Goal: Task Accomplishment & Management: Complete application form

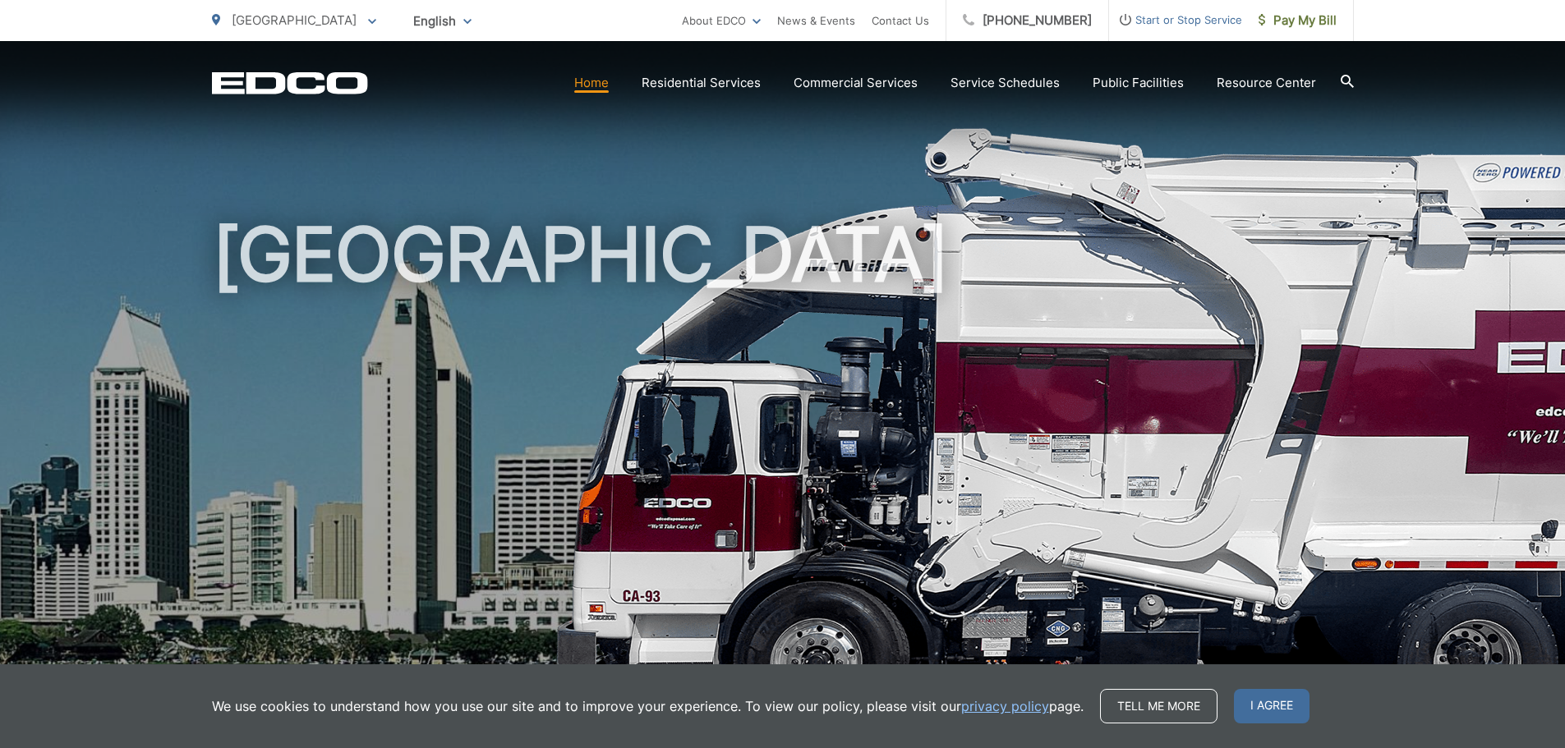
click at [863, 71] on section "Home Residential Services Curbside Pickup Recycling Organic Recycling Trash Hou…" at bounding box center [861, 82] width 986 height 31
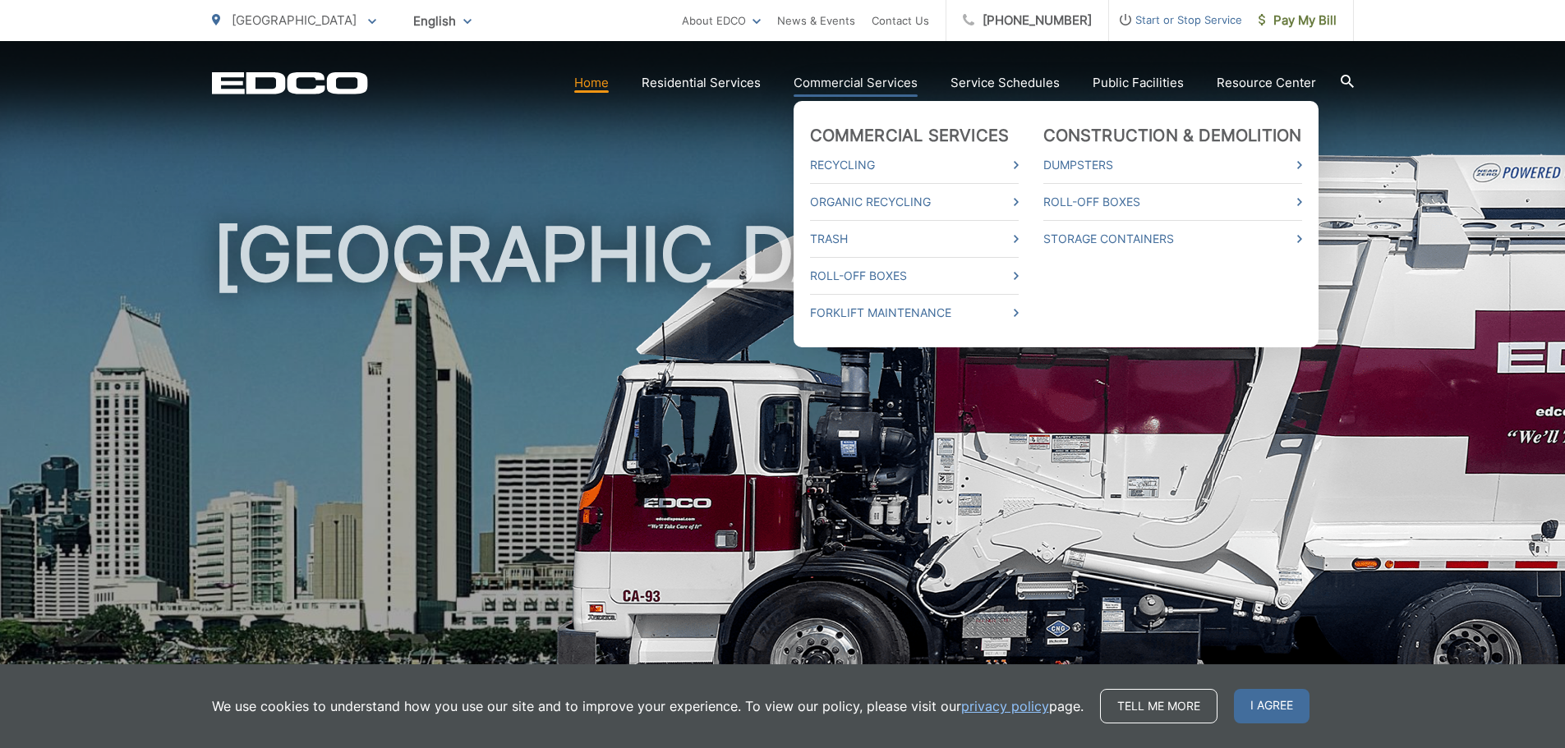
click at [857, 88] on link "Commercial Services" at bounding box center [856, 83] width 124 height 20
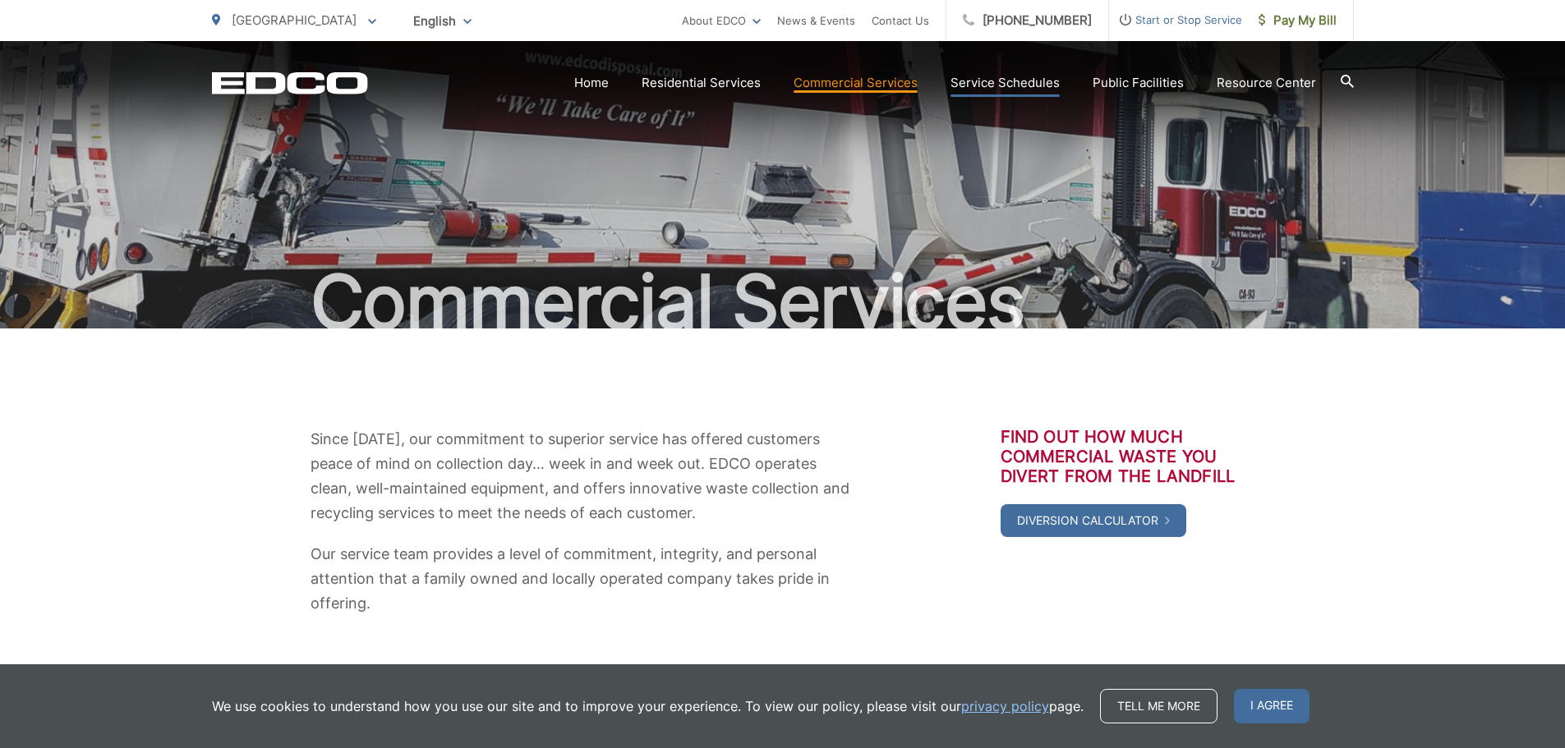
click at [1026, 80] on link "Service Schedules" at bounding box center [1004, 83] width 109 height 20
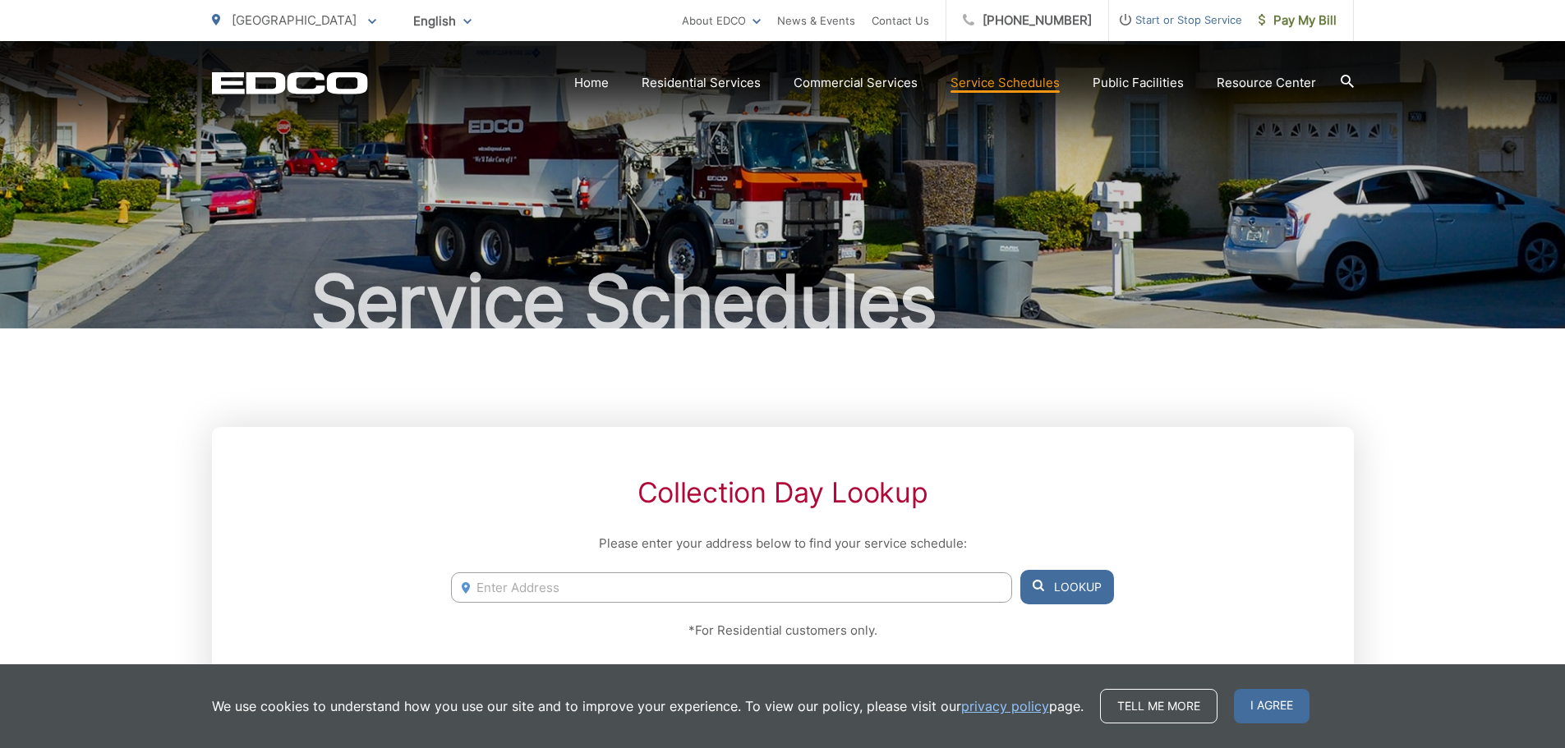
click at [1151, 20] on span "Start or Stop Service" at bounding box center [1175, 20] width 133 height 20
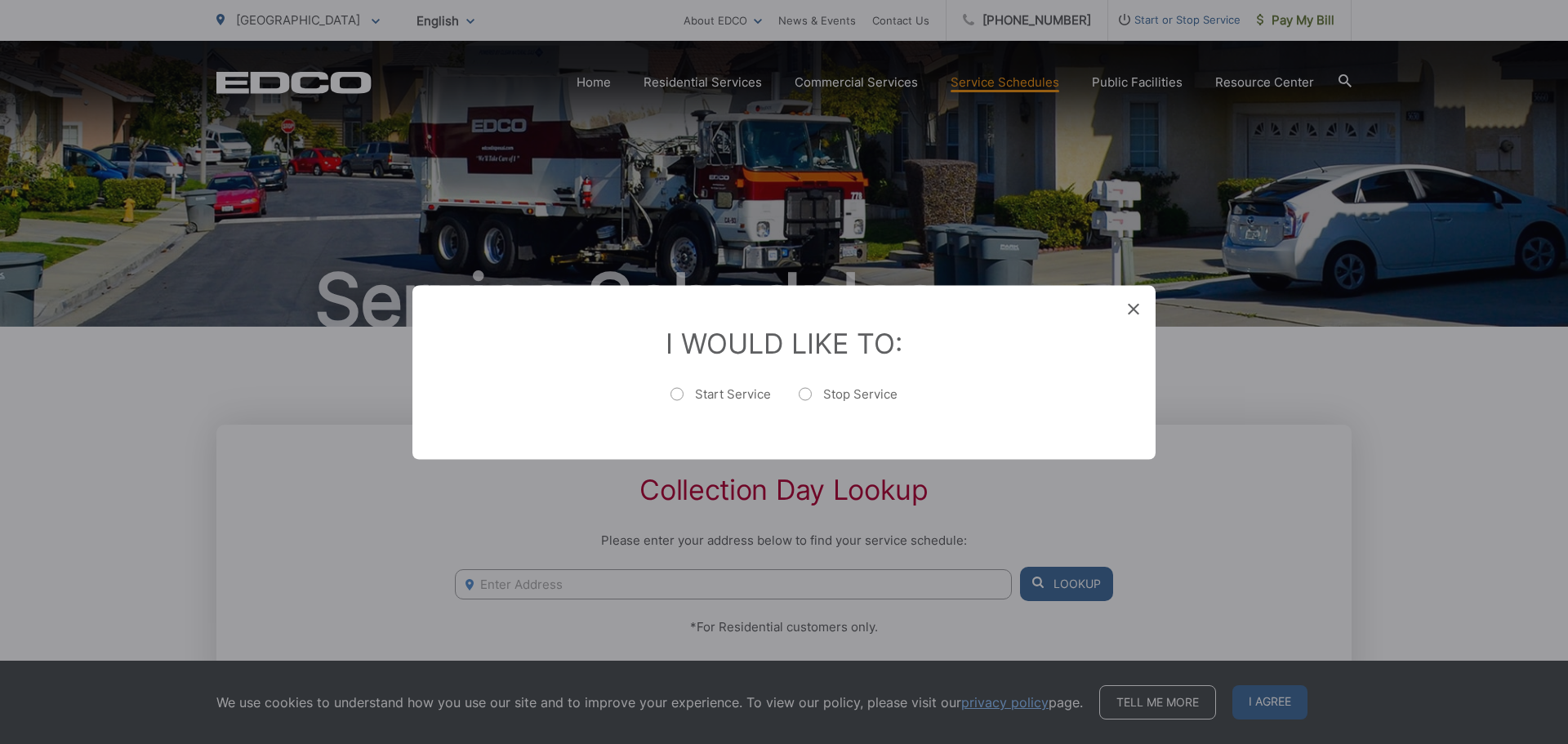
click at [806, 391] on label "Stop Service" at bounding box center [847, 402] width 98 height 33
radio input "true"
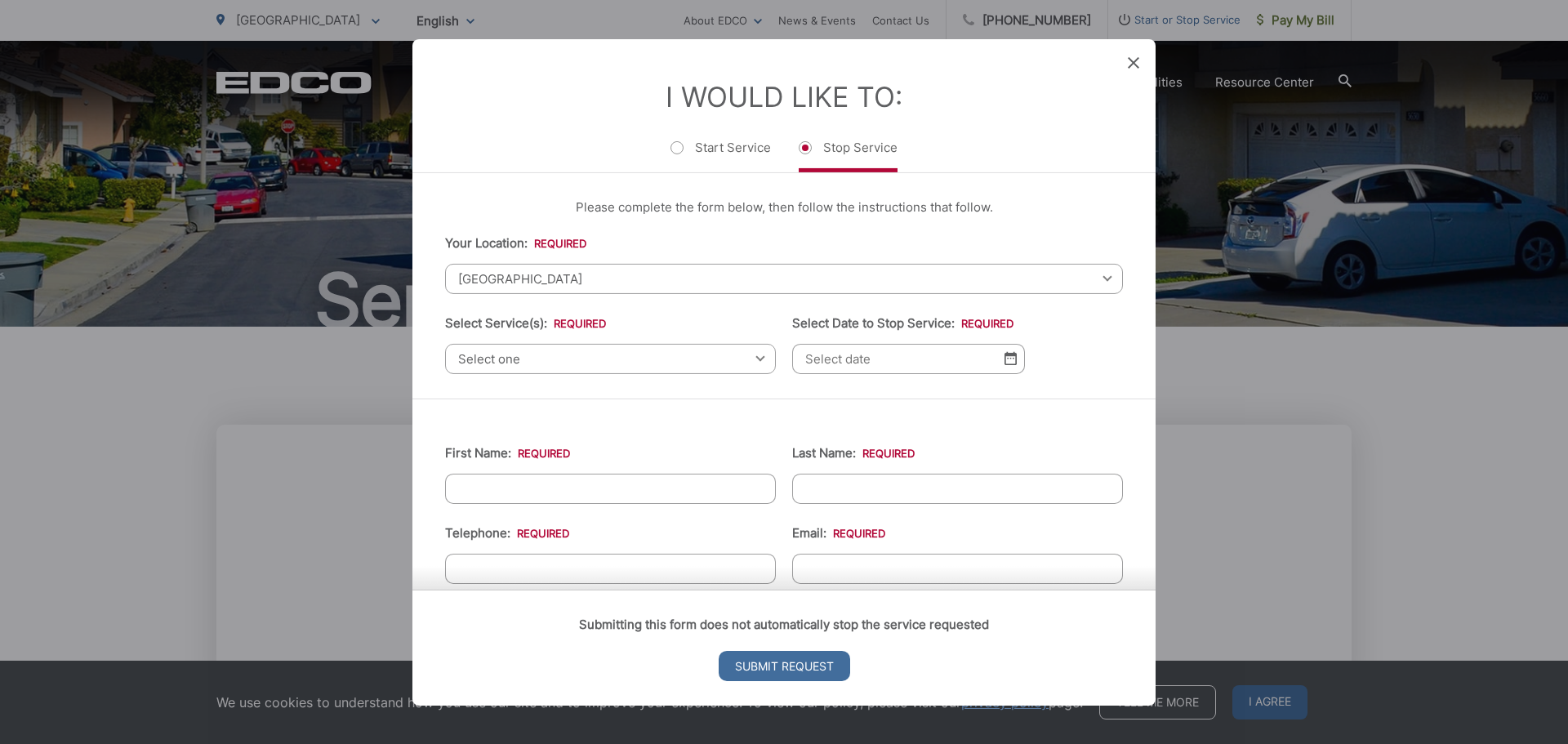
click at [755, 363] on span "Select one" at bounding box center [610, 358] width 331 height 30
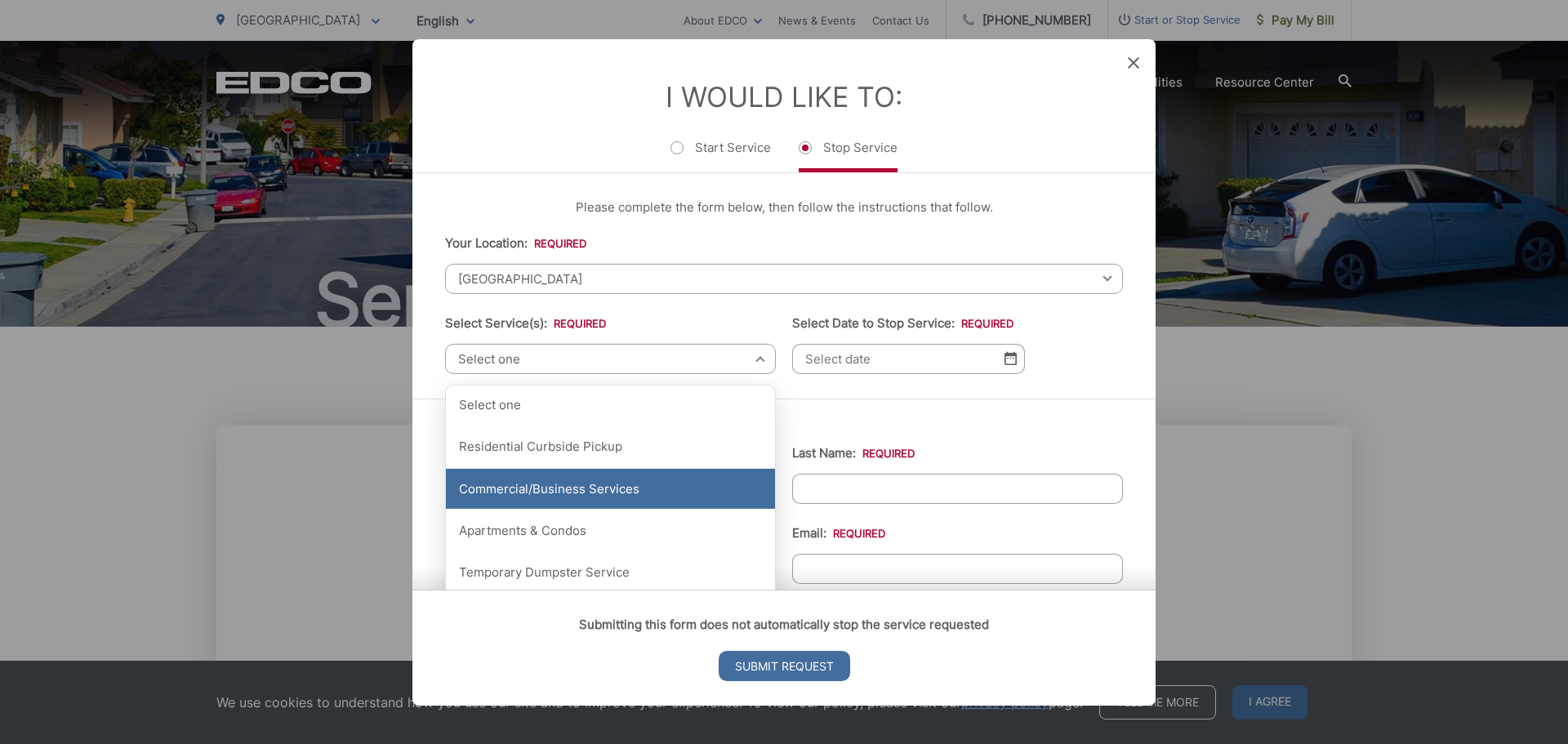
click at [657, 478] on div "Commercial/Business Services" at bounding box center [610, 489] width 329 height 41
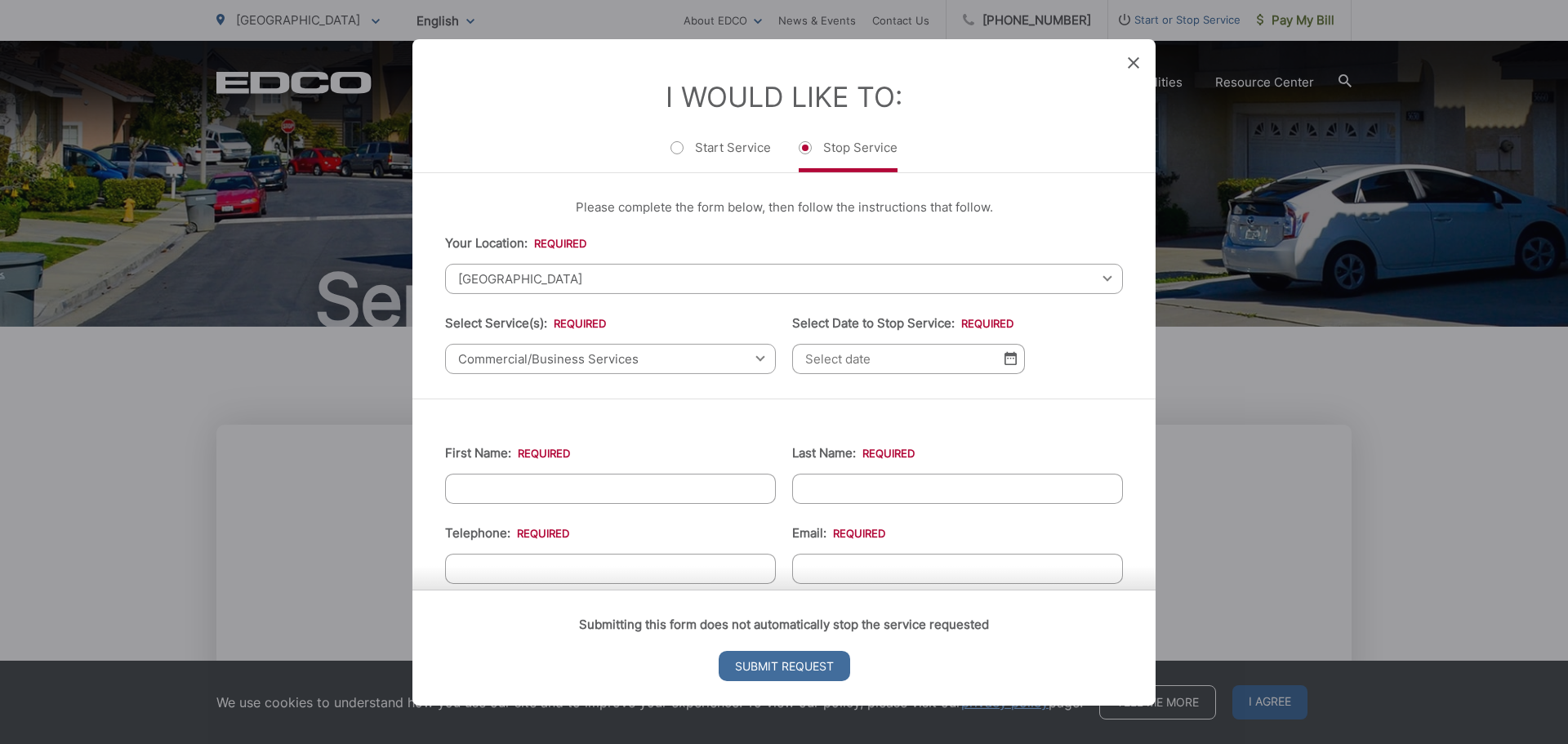
click at [1004, 359] on img at bounding box center [1010, 358] width 12 height 14
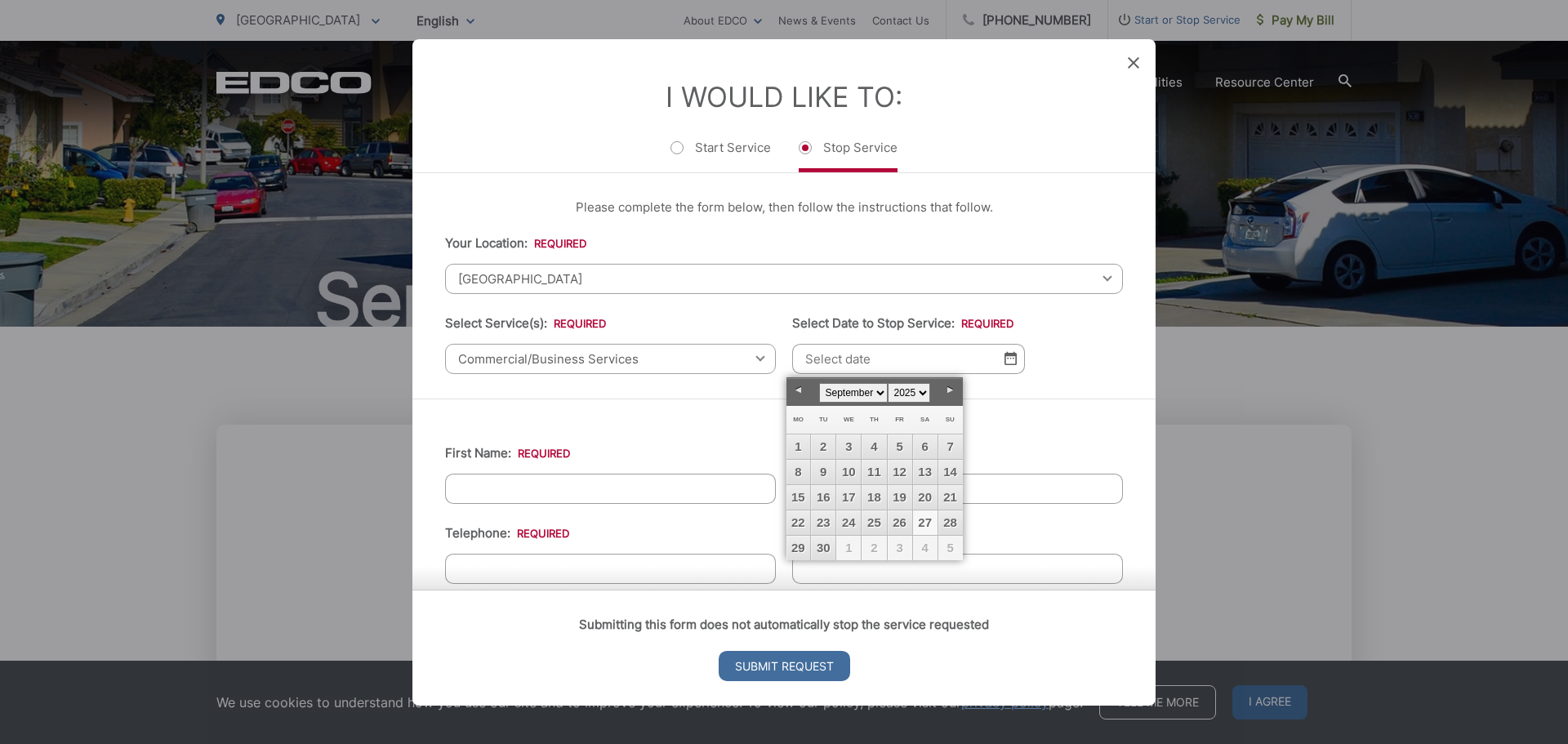
click at [924, 521] on link "27" at bounding box center [925, 522] width 25 height 25
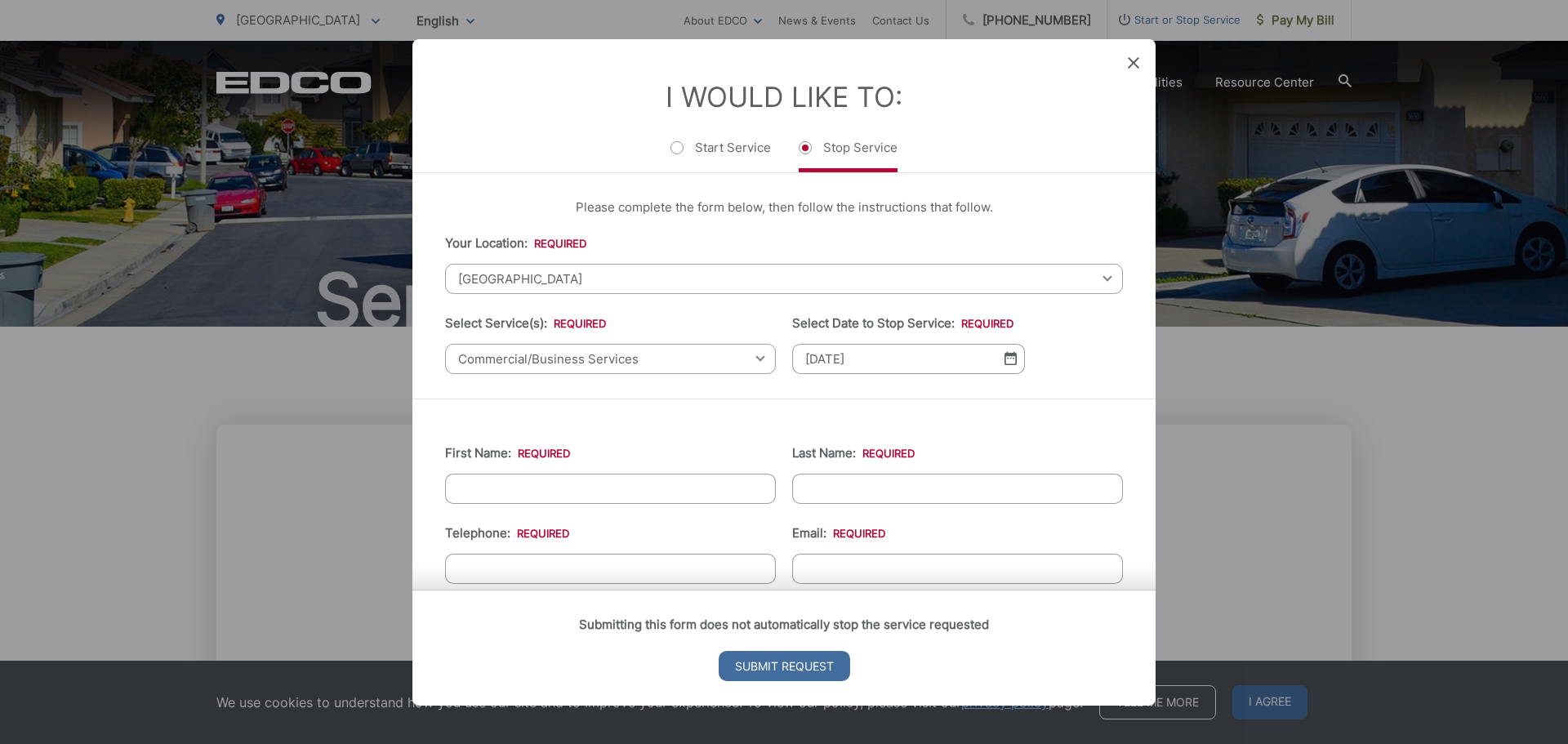
click at [1004, 358] on img at bounding box center [1010, 358] width 12 height 14
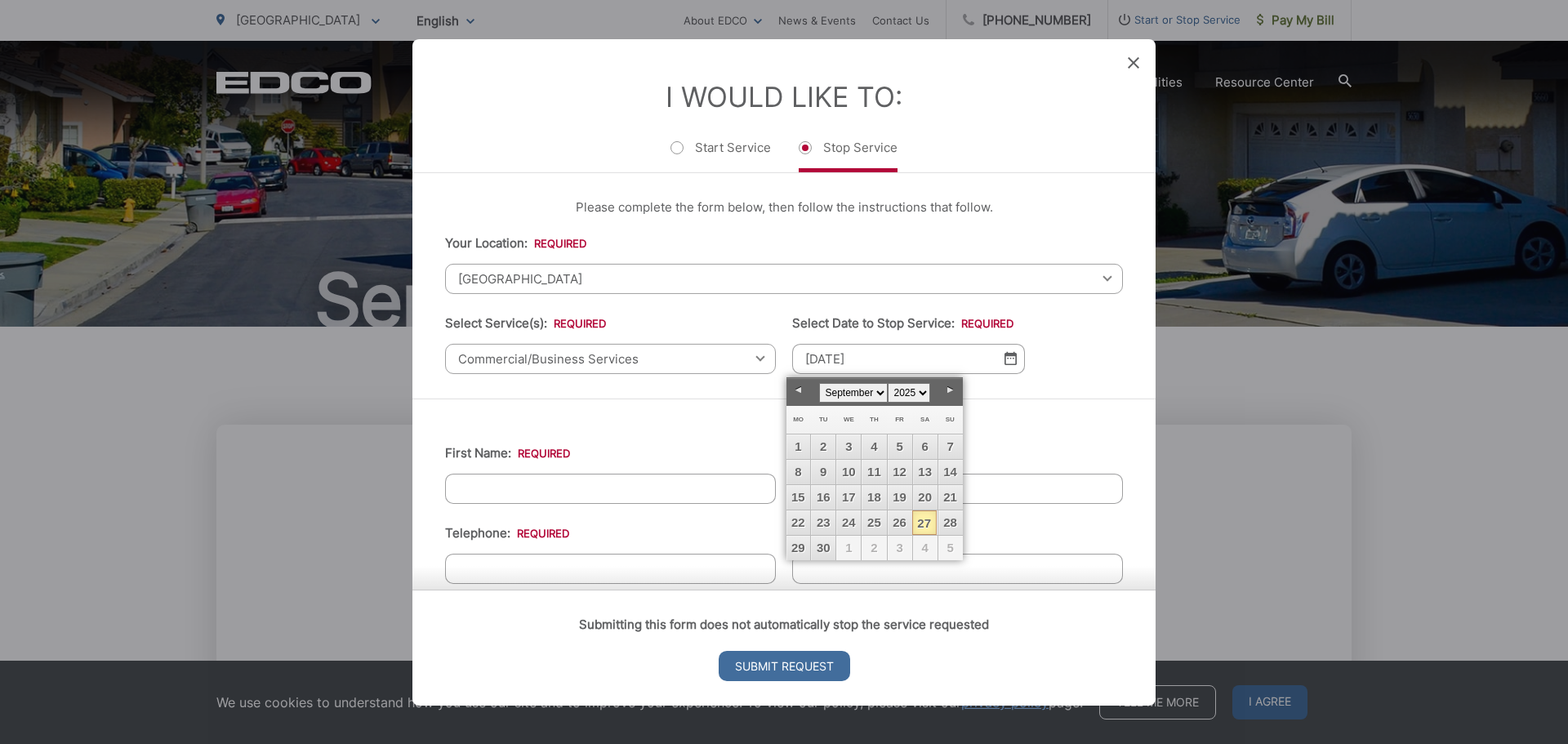
click at [1004, 358] on img at bounding box center [1010, 358] width 12 height 14
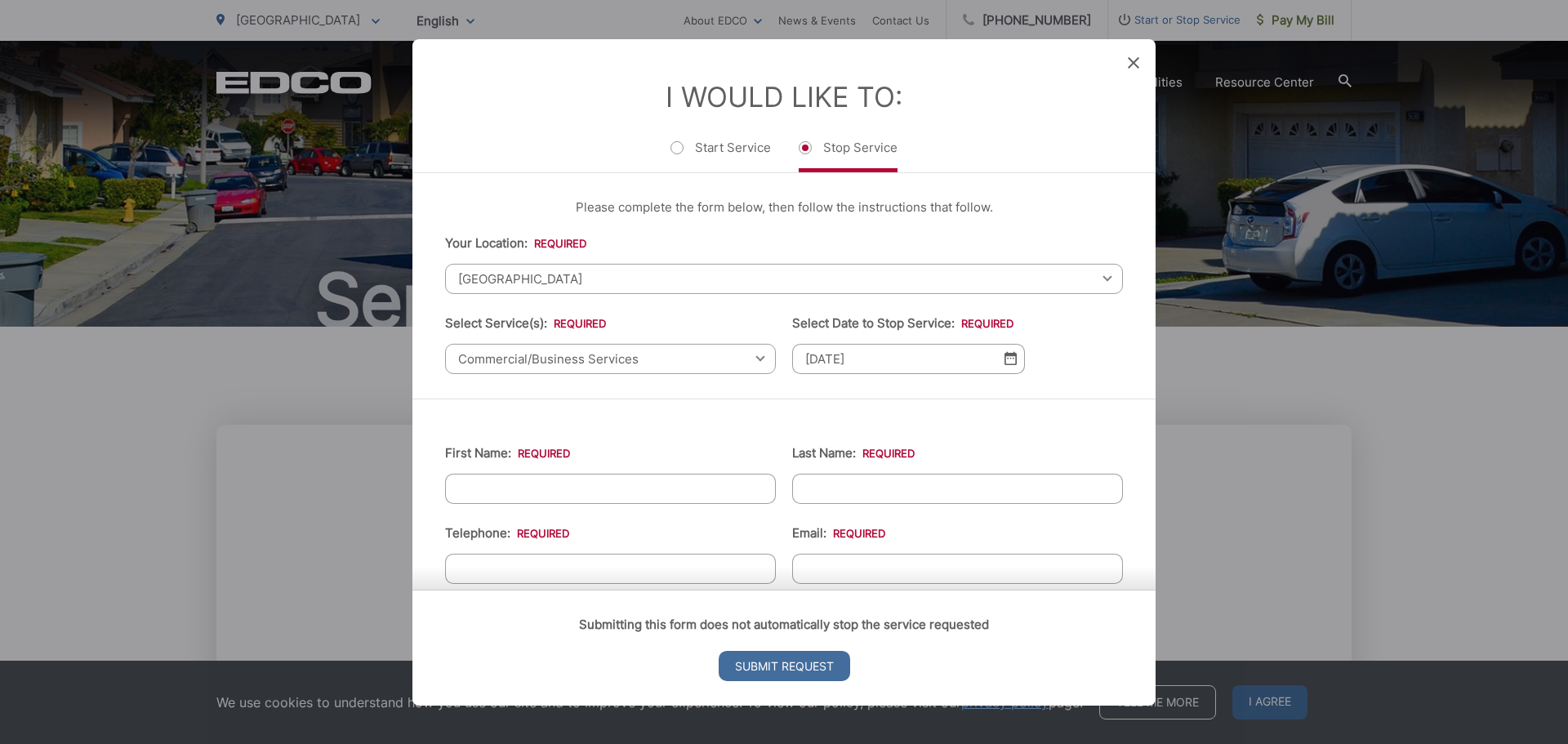
click at [1008, 355] on img at bounding box center [1010, 358] width 12 height 14
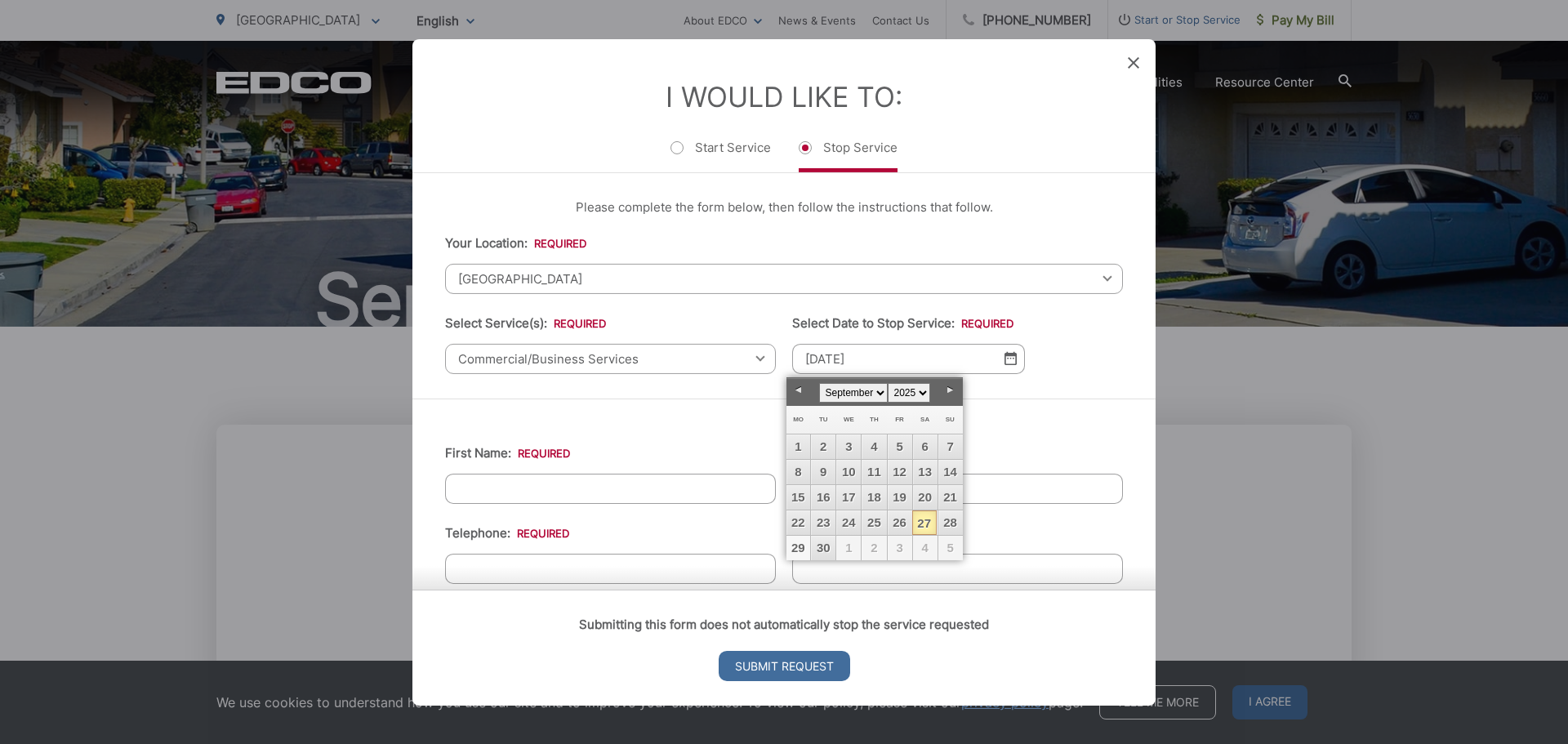
click at [802, 547] on link "29" at bounding box center [798, 548] width 25 height 25
type input "[DATE]"
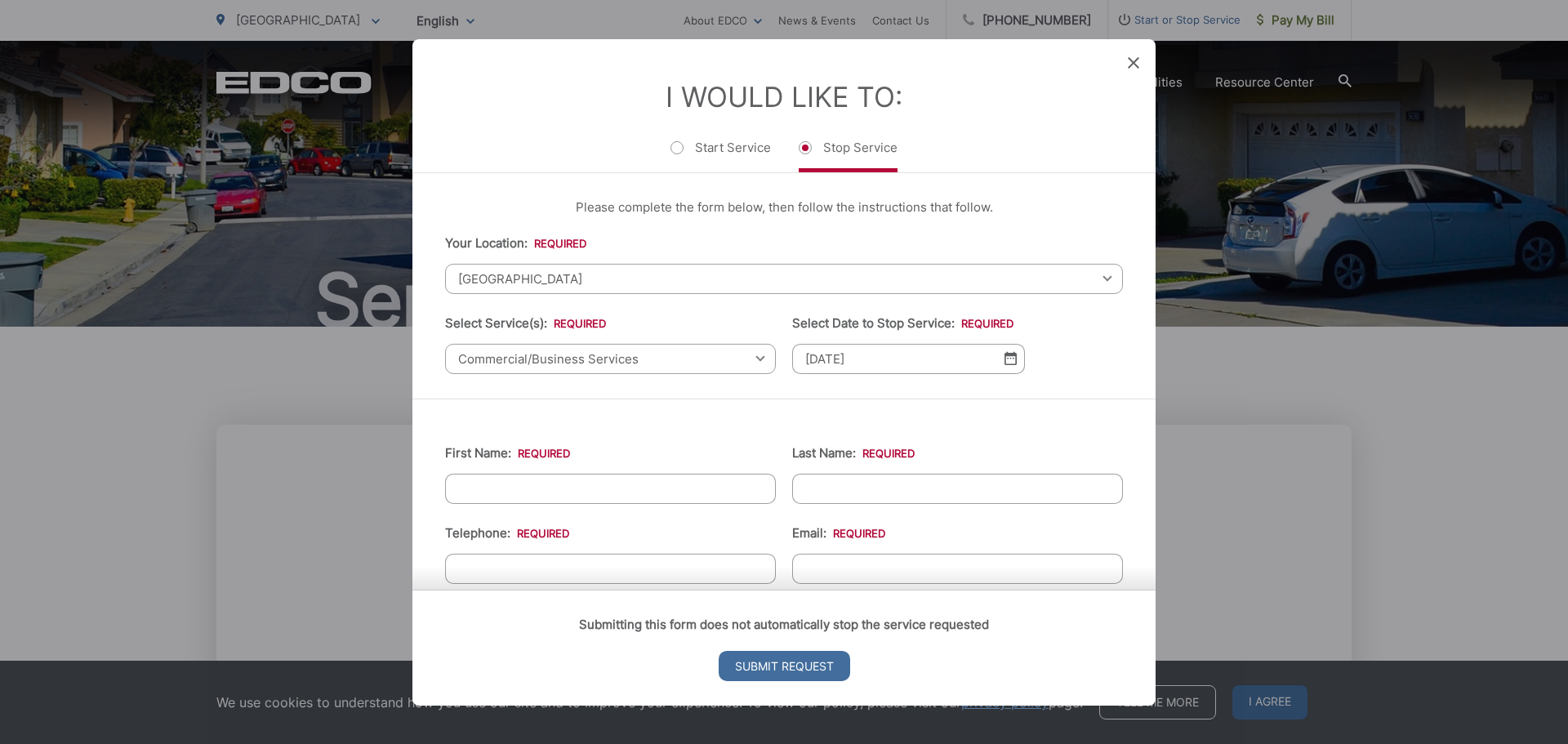
click at [662, 485] on input "First Name: *" at bounding box center [610, 488] width 331 height 30
type input "N"
type input "[PERSON_NAME]"
click at [746, 590] on div "Submitting this form does not automatically stop the service requested Submit R…" at bounding box center [784, 648] width 744 height 116
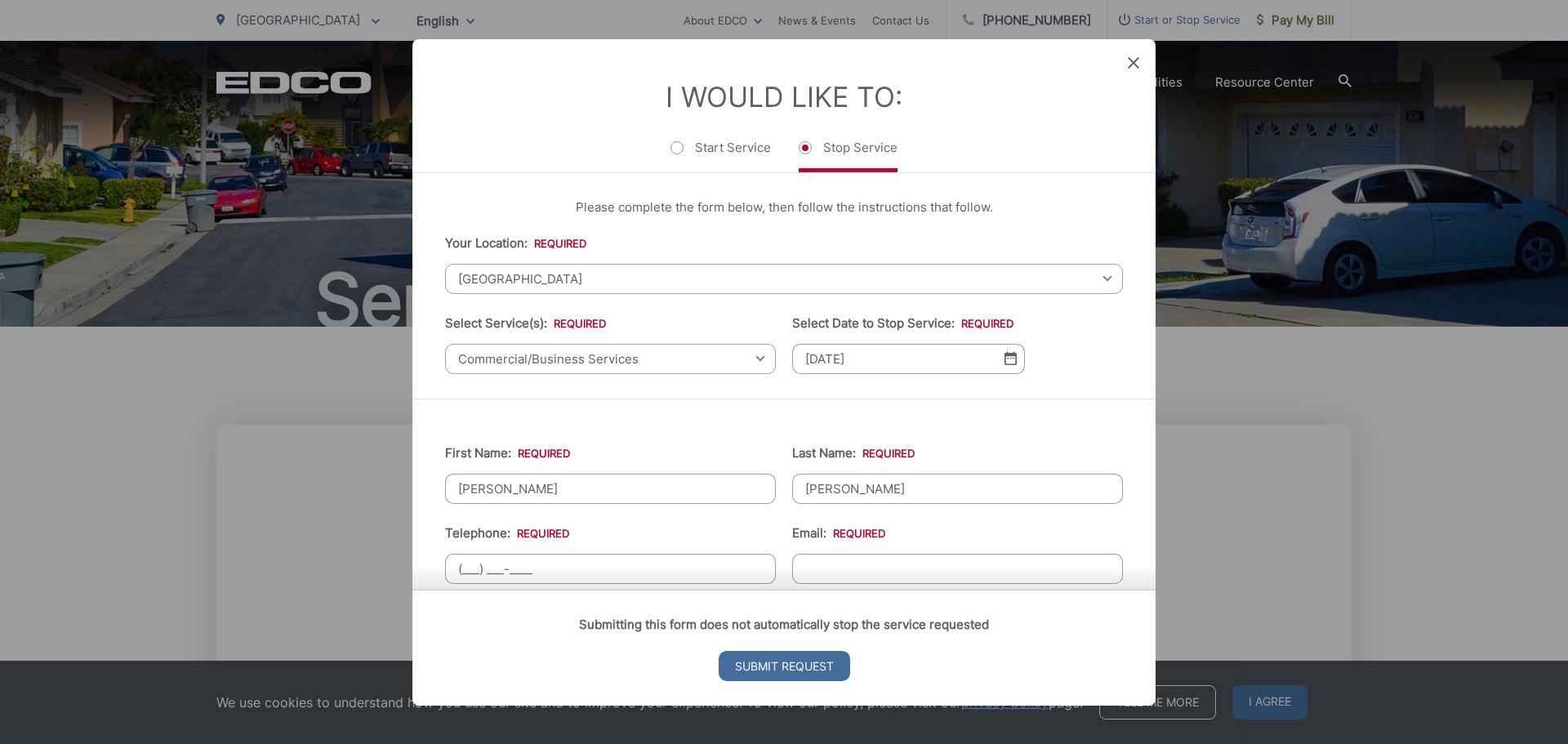
click at [532, 565] on input "(___) ___-____" at bounding box center [610, 568] width 331 height 30
type input "[PHONE_NUMBER]"
click at [898, 557] on input "Email: *" at bounding box center [958, 568] width 331 height 30
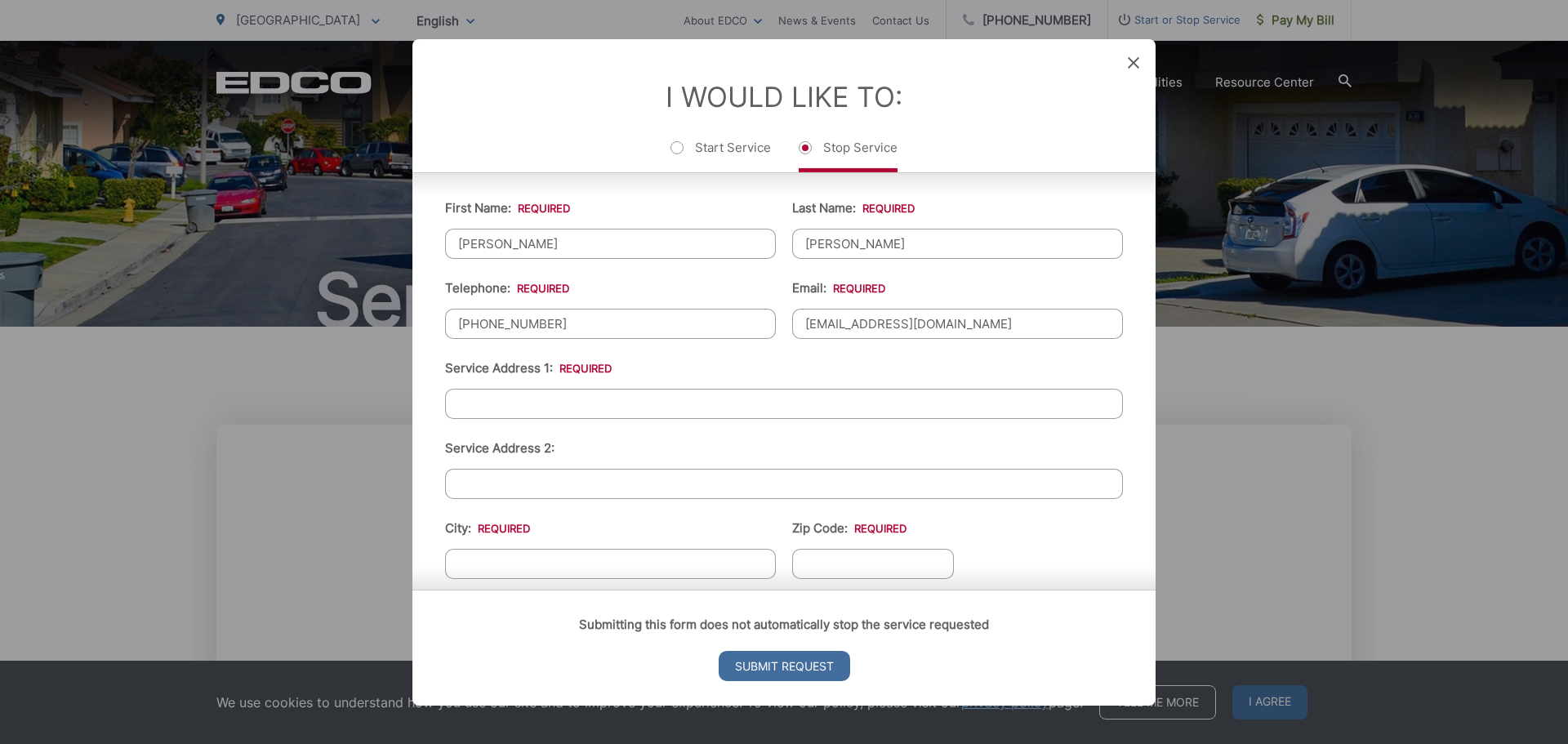
type input "[EMAIL_ADDRESS][DOMAIN_NAME]"
click at [555, 410] on input "Service Address 1: *" at bounding box center [784, 403] width 678 height 30
type input "[STREET_ADDRESS]"
click at [463, 563] on input "City: *" at bounding box center [610, 563] width 331 height 30
type input "[GEOGRAPHIC_DATA]"
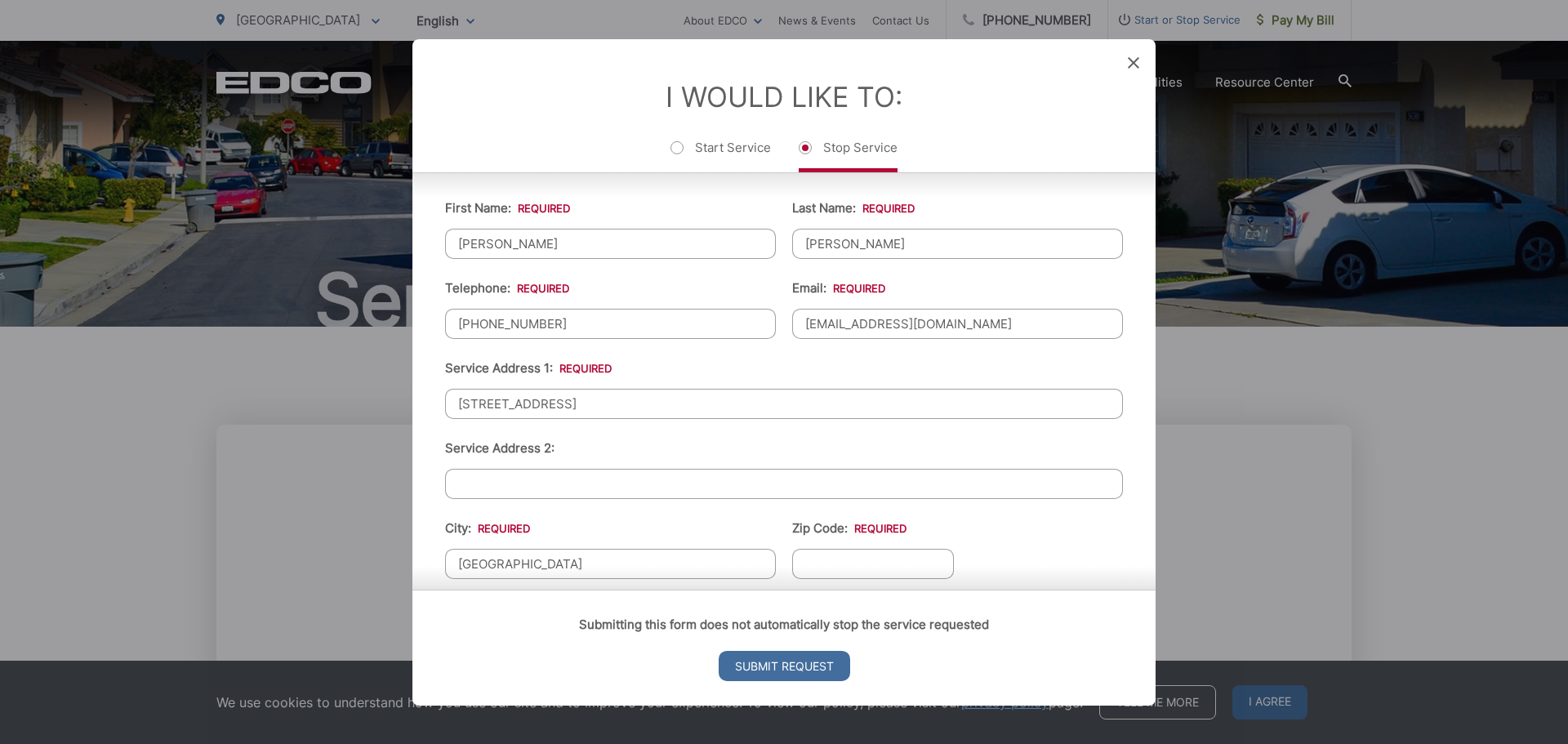
click at [893, 554] on li "Zip Code: *" at bounding box center [873, 548] width 162 height 61
click at [890, 556] on input "Zip Code: *" at bounding box center [873, 563] width 162 height 30
type input "92120"
click at [793, 668] on input "Submit Request" at bounding box center [784, 666] width 131 height 30
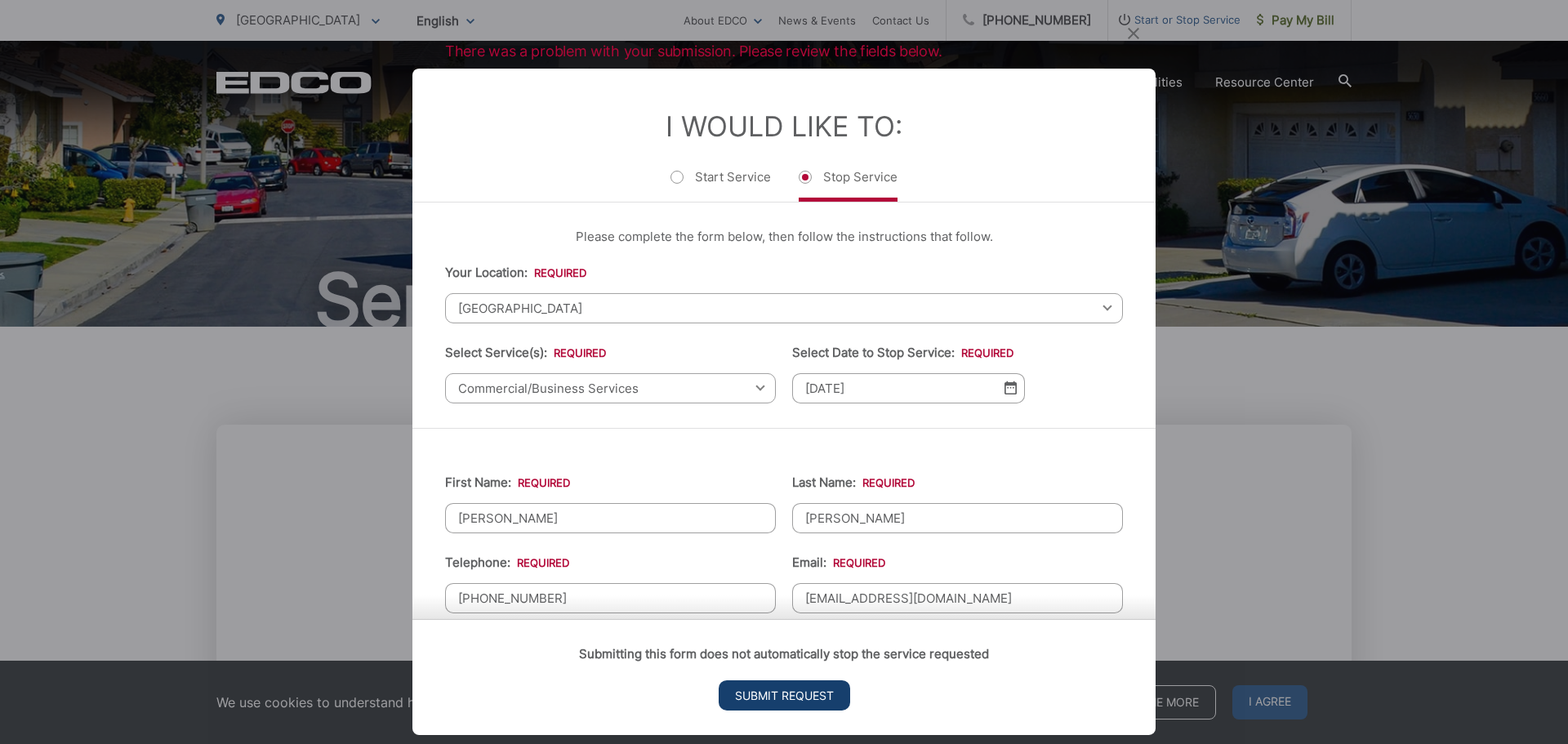
click at [819, 697] on input "Submit Request" at bounding box center [784, 695] width 131 height 30
click at [1148, 620] on div "Submitting this form does not automatically stop the service requested Submit R…" at bounding box center [784, 677] width 744 height 116
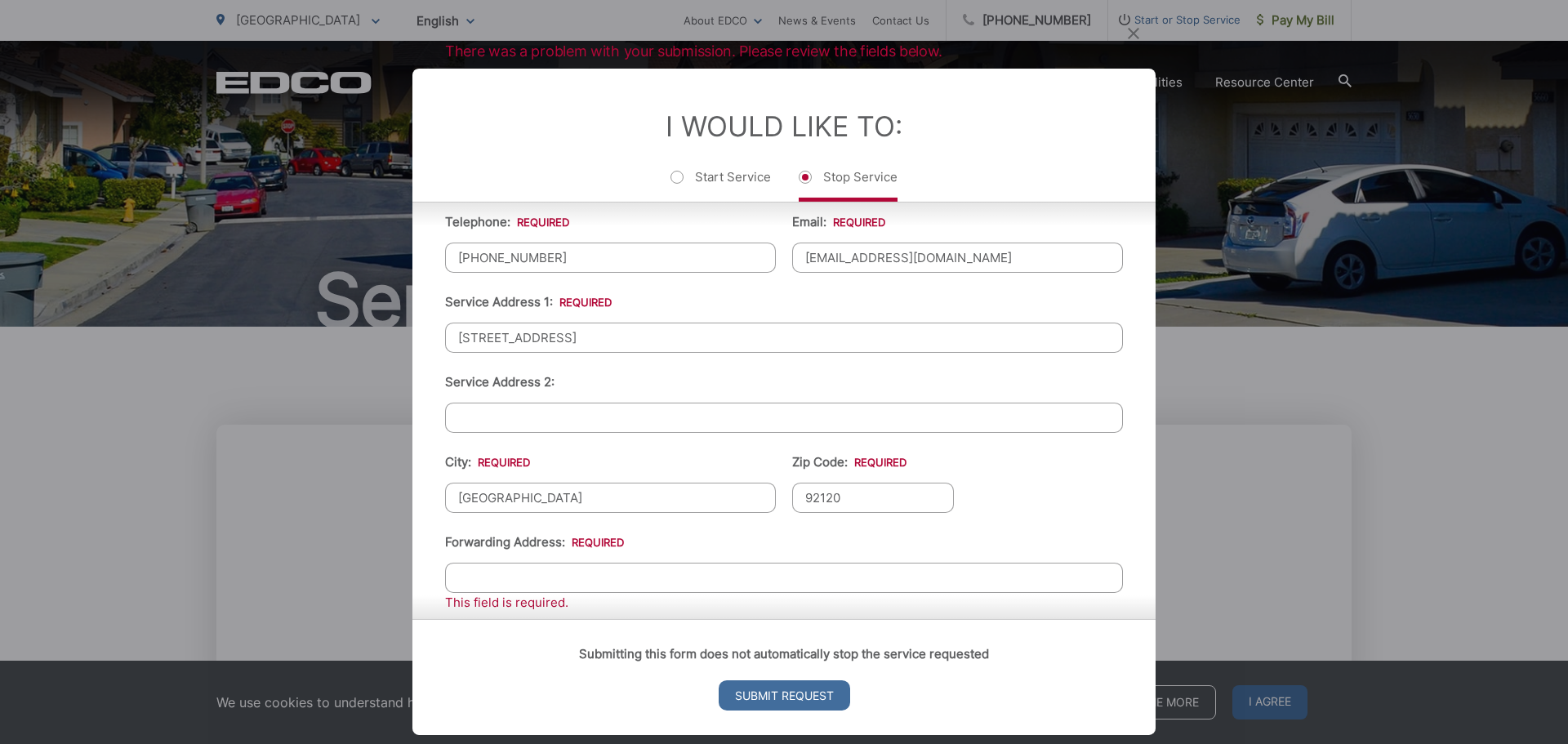
scroll to position [509, 0]
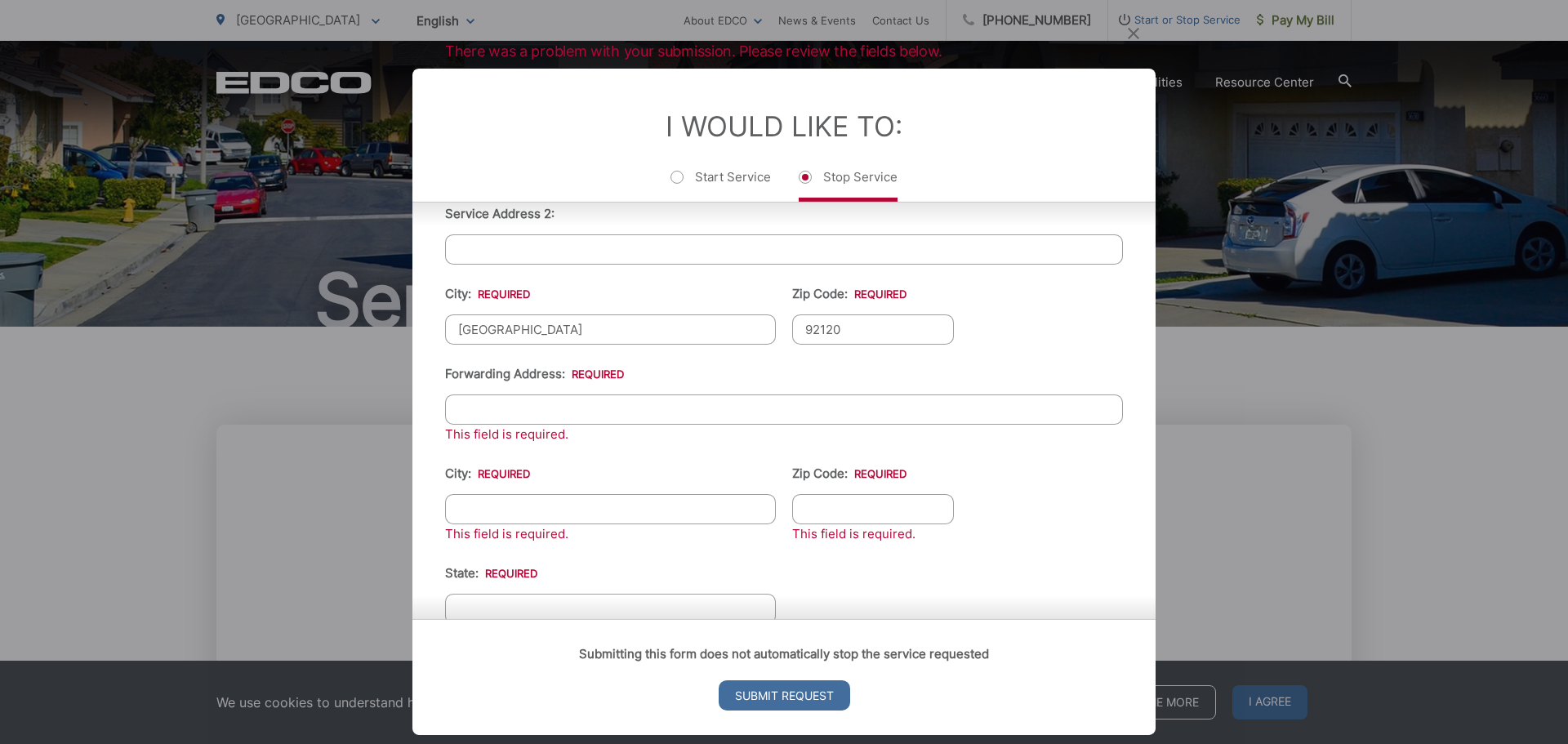
click at [479, 405] on input "Forwarding Address: *" at bounding box center [784, 409] width 678 height 30
type input "[STREET_ADDRESS][PERSON_NAME]"
type input "El Cajom"
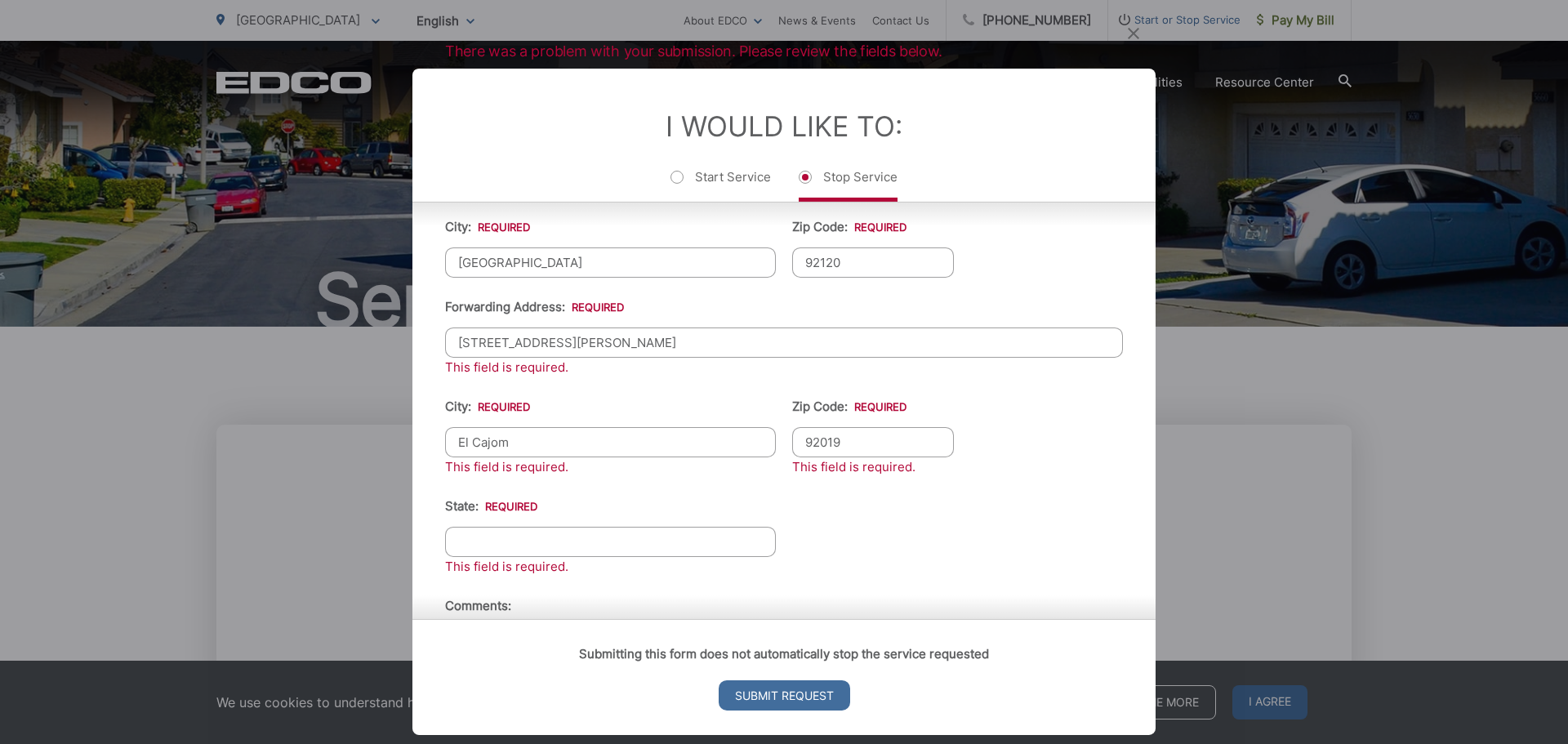
scroll to position [672, 0]
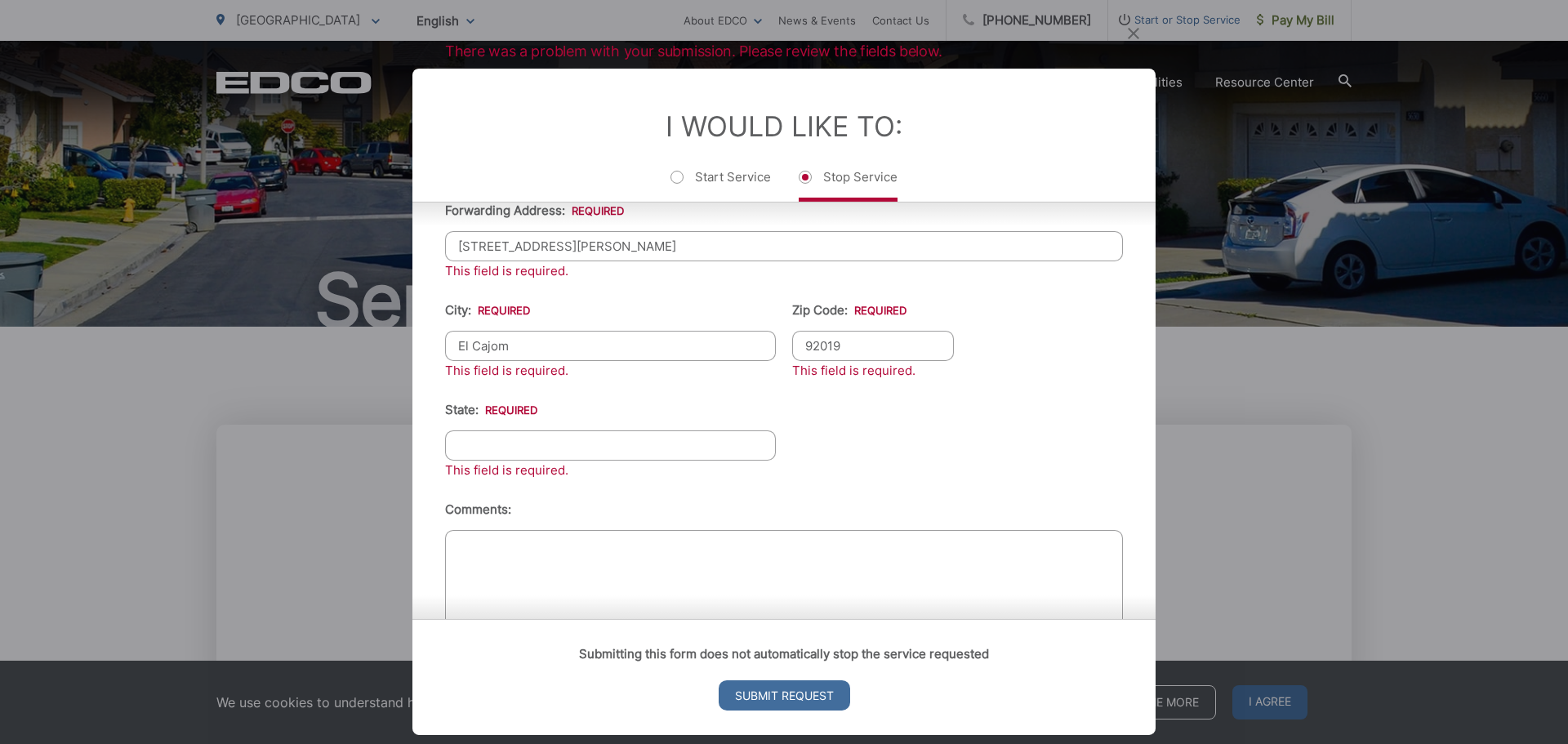
type input "92019"
click at [649, 448] on input "State: *" at bounding box center [610, 445] width 331 height 30
drag, startPoint x: 473, startPoint y: 449, endPoint x: 422, endPoint y: 444, distance: 51.2
click at [422, 444] on div "First Name: * [PERSON_NAME] Last Name: * [PERSON_NAME] Telephone: * [PHONE_NUMB…" at bounding box center [784, 207] width 744 height 903
type input "CA"
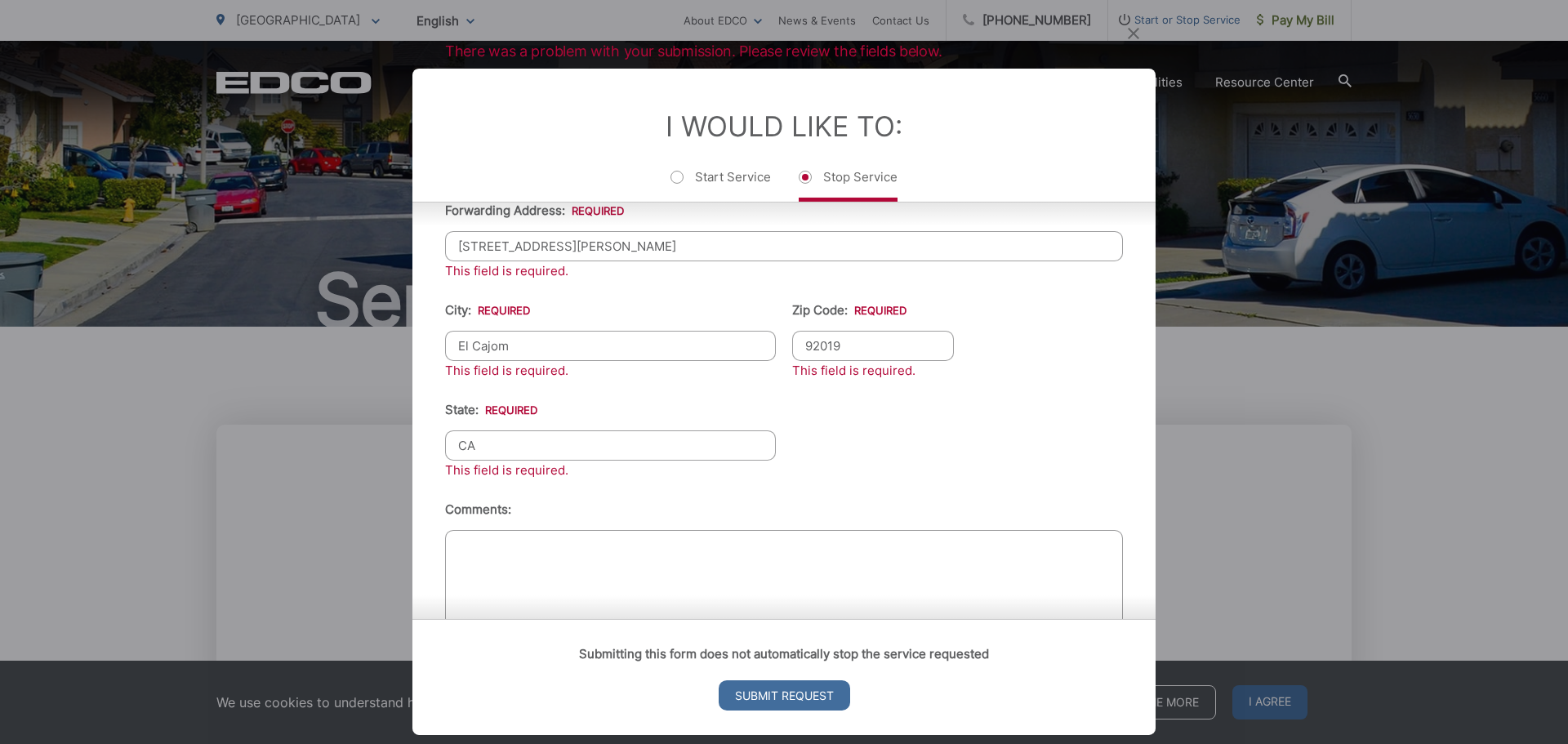
click at [463, 539] on textarea "Comments:" at bounding box center [784, 578] width 678 height 98
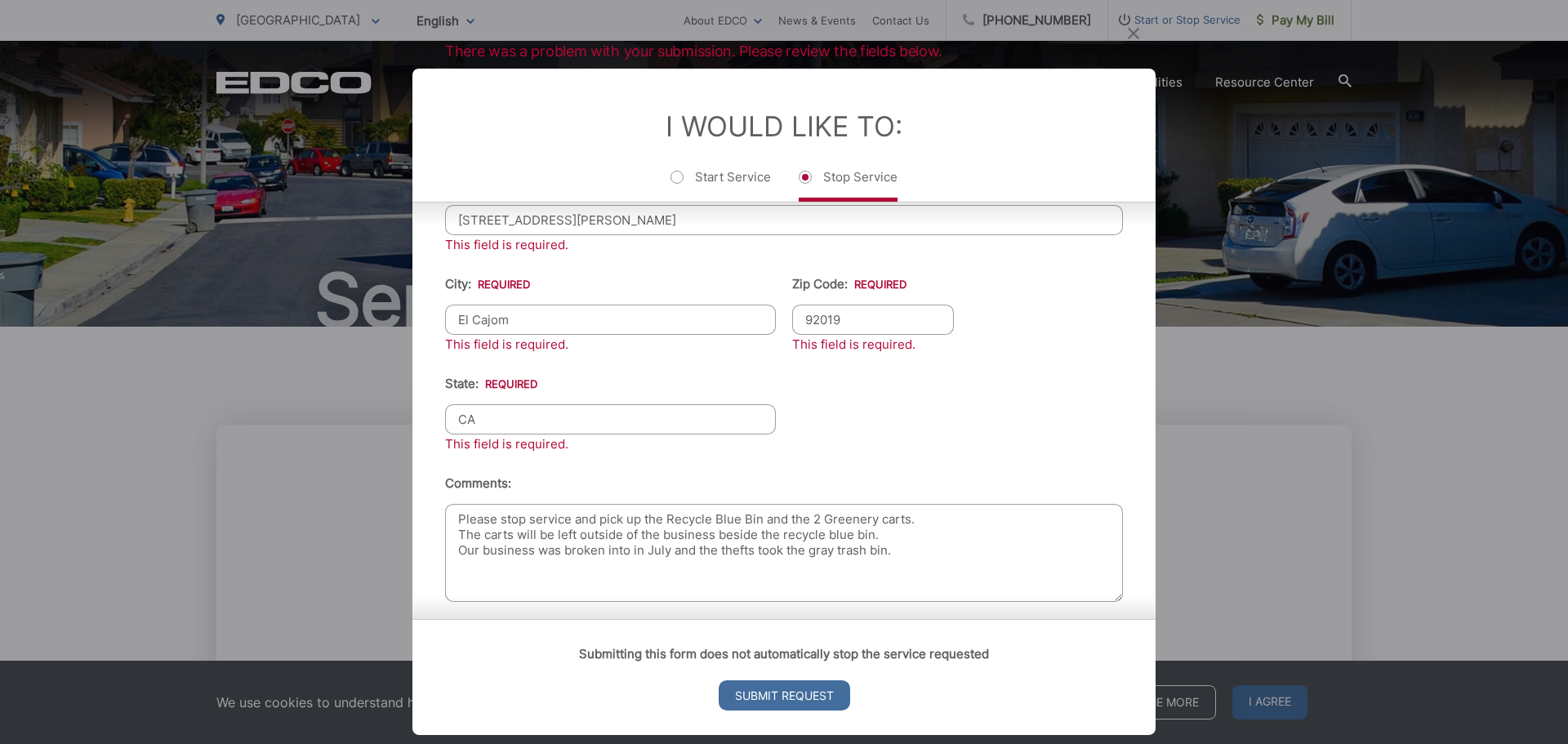
scroll to position [711, 0]
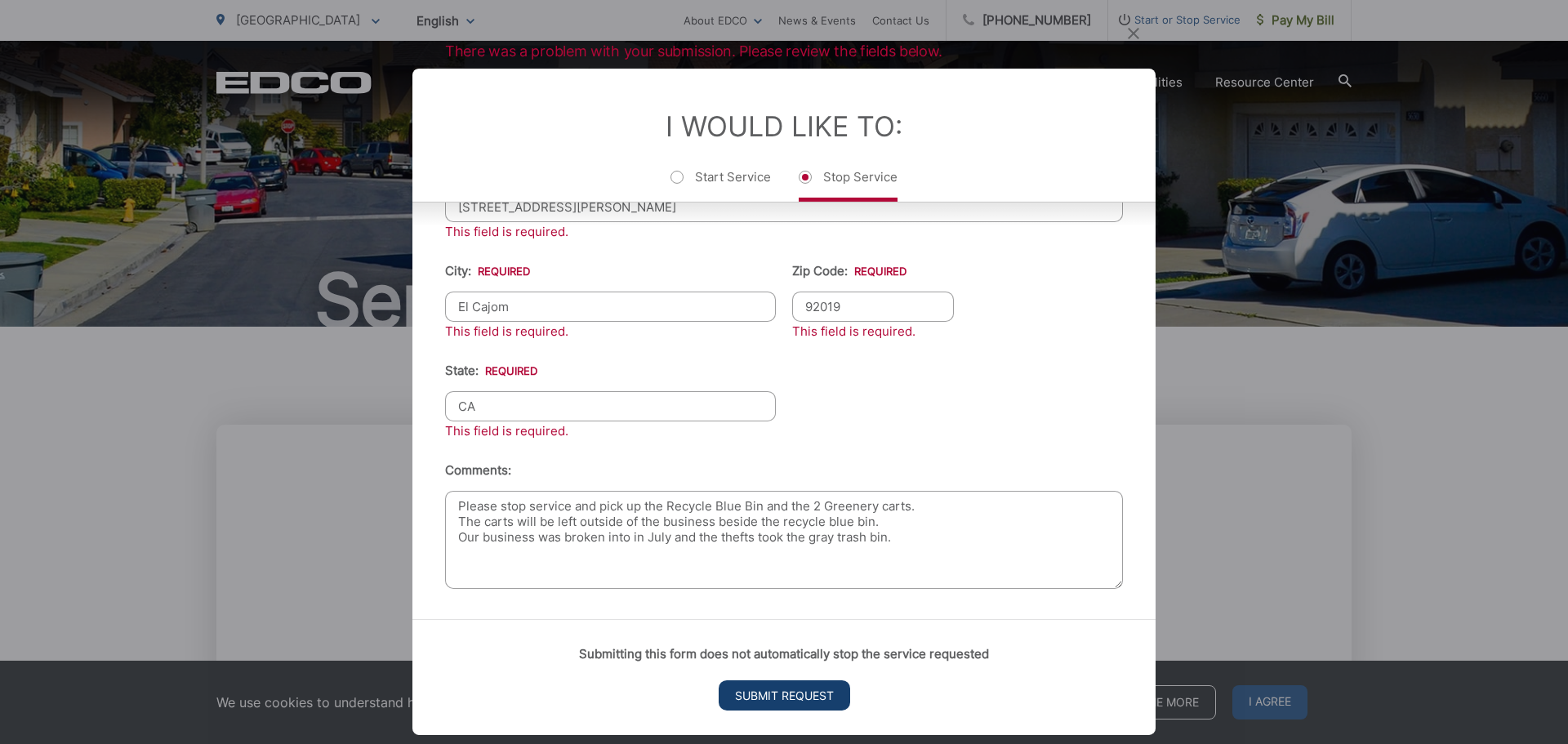
type textarea "Please stop service and pick up the Recycle Blue Bin and the 2 Greenery carts. …"
click at [782, 695] on input "Submit Request" at bounding box center [784, 695] width 131 height 30
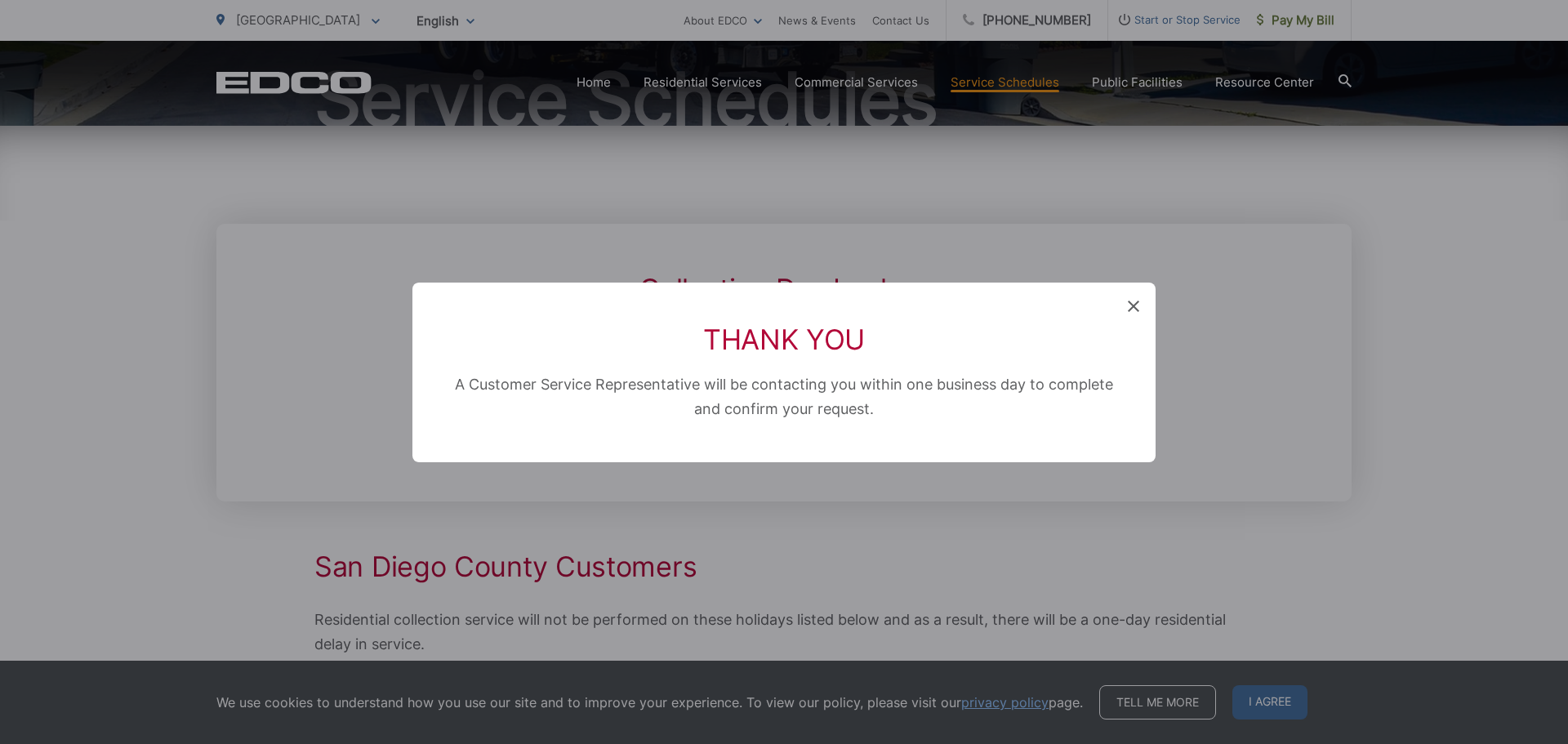
scroll to position [16, 7]
click at [1136, 303] on icon at bounding box center [1133, 306] width 12 height 12
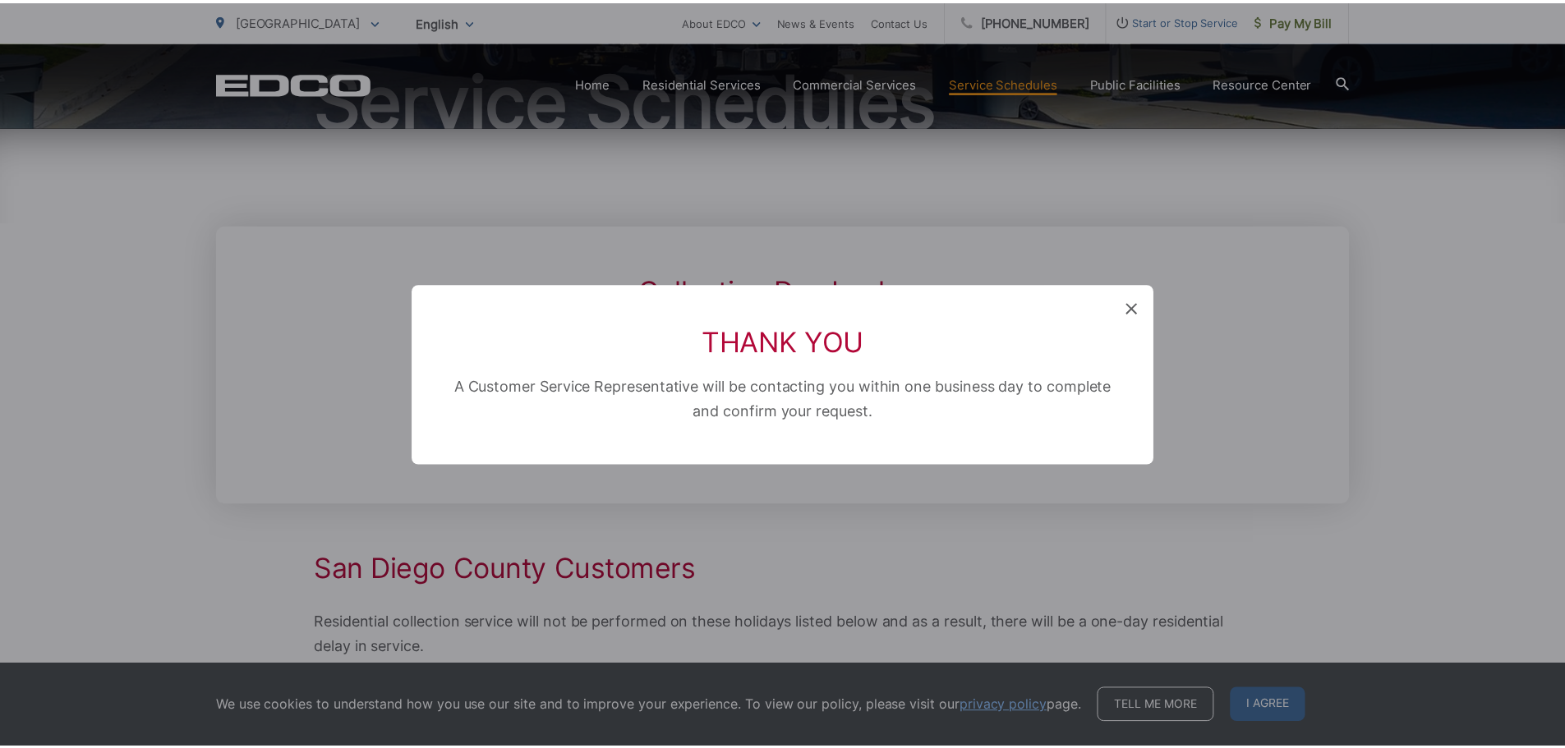
scroll to position [0, 0]
